Goal: Transaction & Acquisition: Download file/media

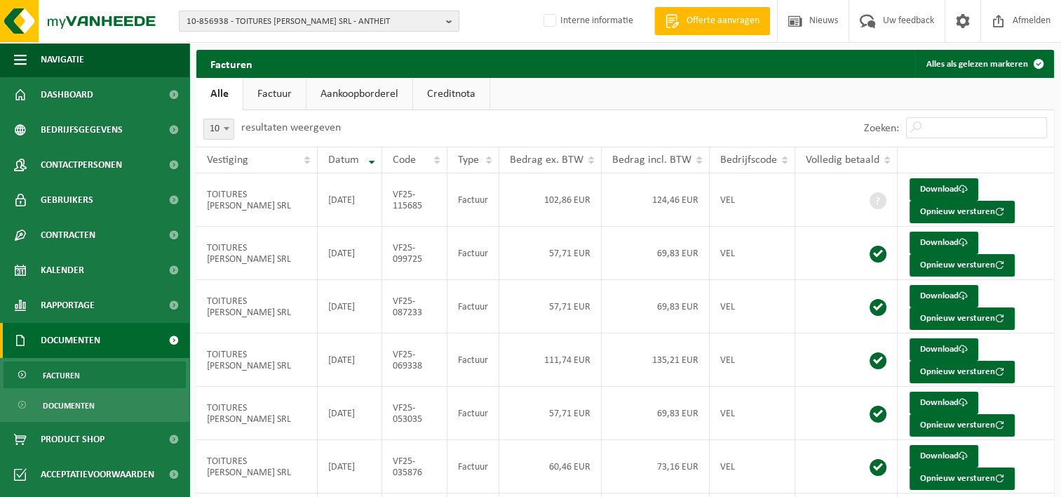
click at [262, 27] on span "10-856938 - TOITURES [PERSON_NAME] SRL - ANTHEIT" at bounding box center [314, 21] width 254 height 21
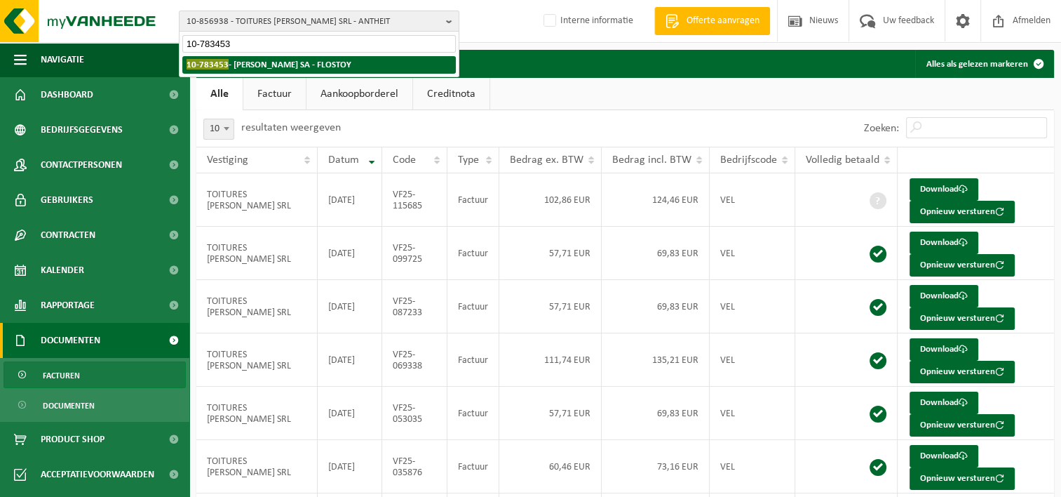
type input "10-783453"
click at [283, 61] on strong "10-783453 - [PERSON_NAME] - FLOSTOY" at bounding box center [269, 64] width 165 height 11
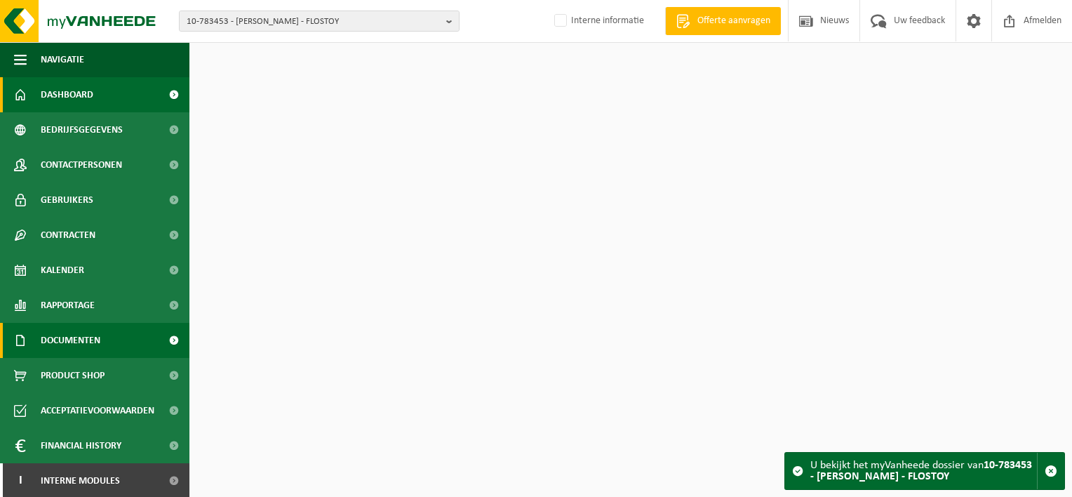
click at [83, 335] on span "Documenten" at bounding box center [71, 340] width 60 height 35
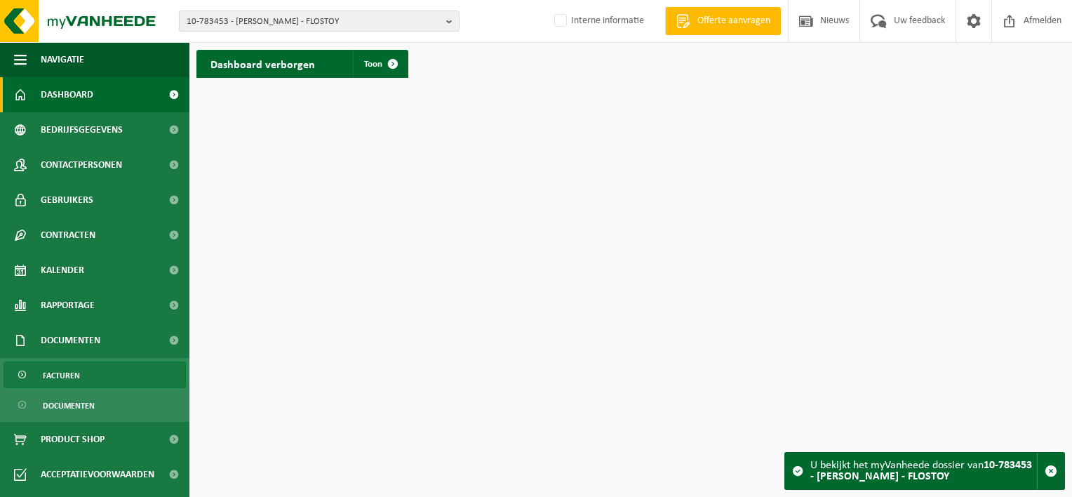
click at [72, 377] on span "Facturen" at bounding box center [61, 375] width 37 height 27
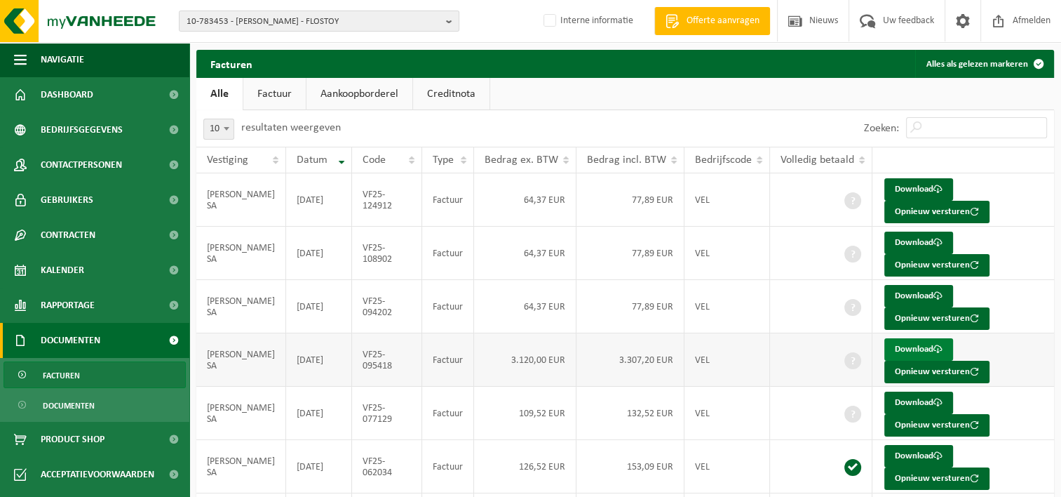
click at [890, 347] on link "Download" at bounding box center [919, 349] width 69 height 22
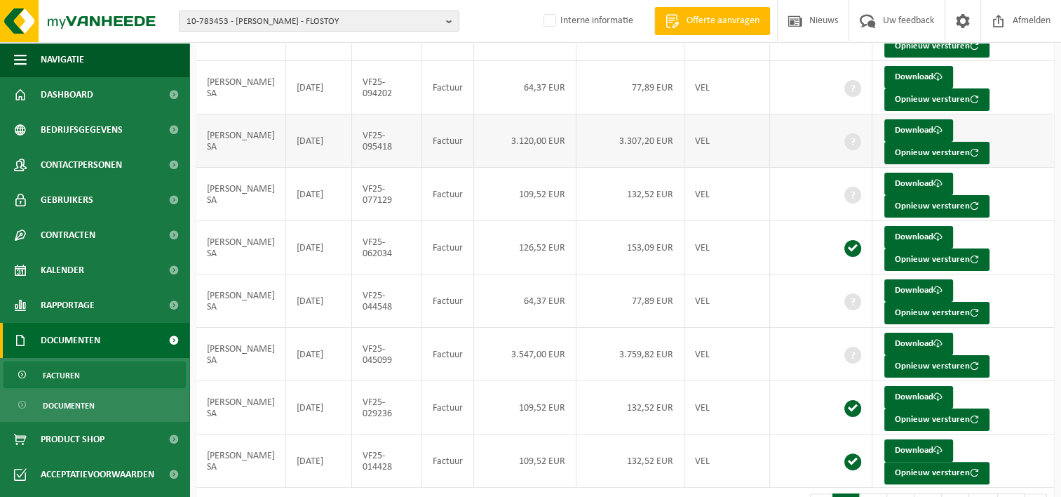
scroll to position [257, 0]
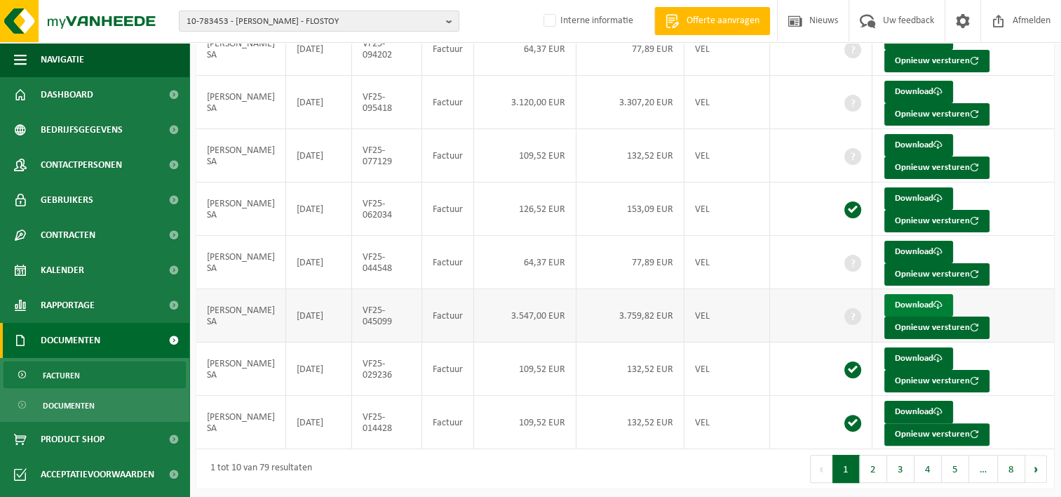
click at [890, 302] on link "Download" at bounding box center [919, 305] width 69 height 22
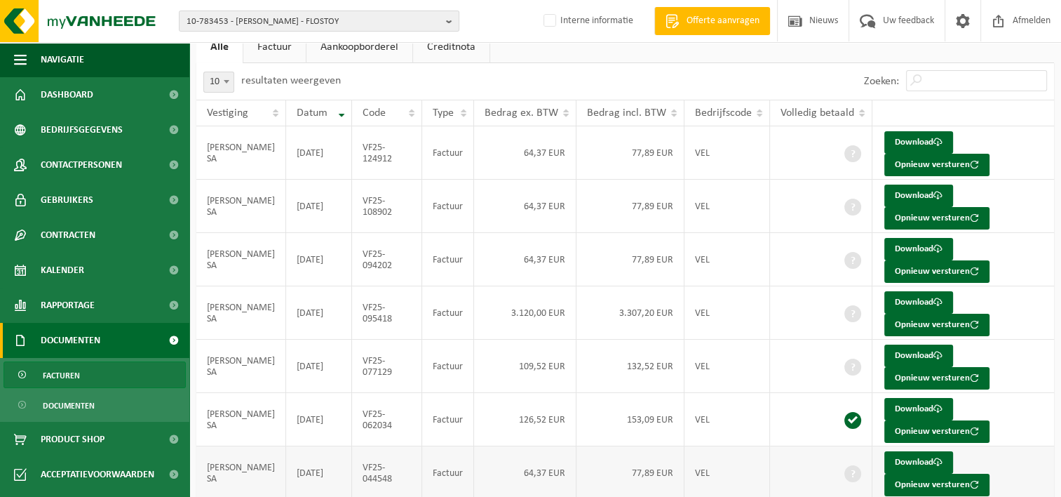
scroll to position [0, 0]
